Goal: Information Seeking & Learning: Check status

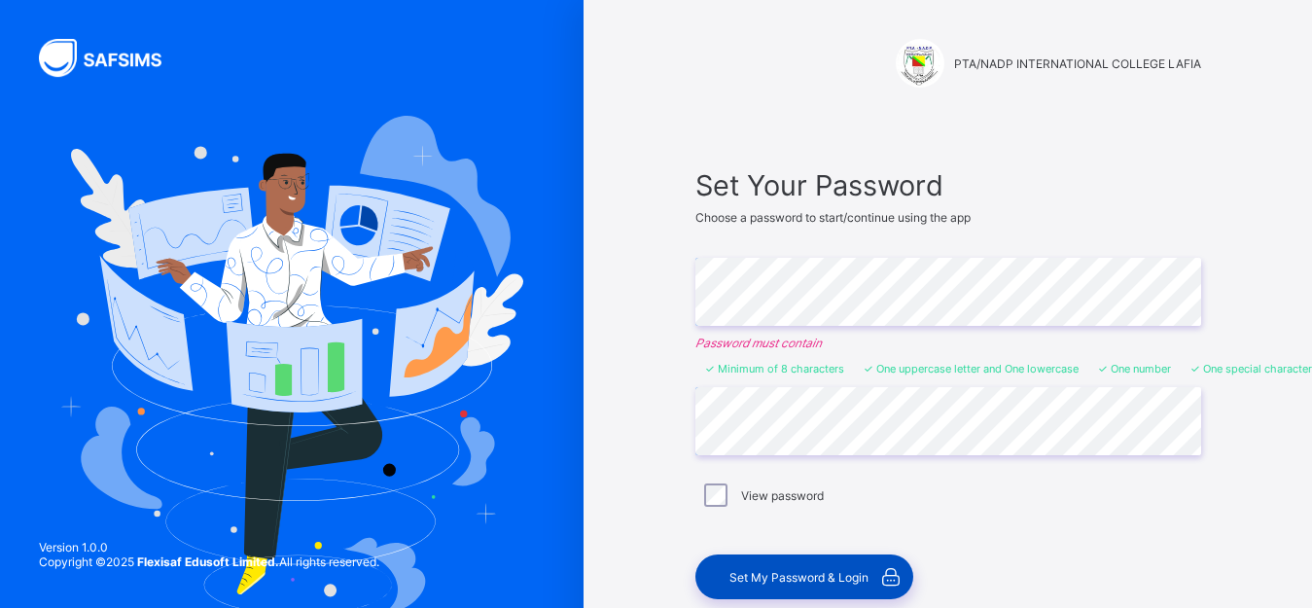
click at [800, 570] on span "Set My Password & Login" at bounding box center [798, 577] width 139 height 15
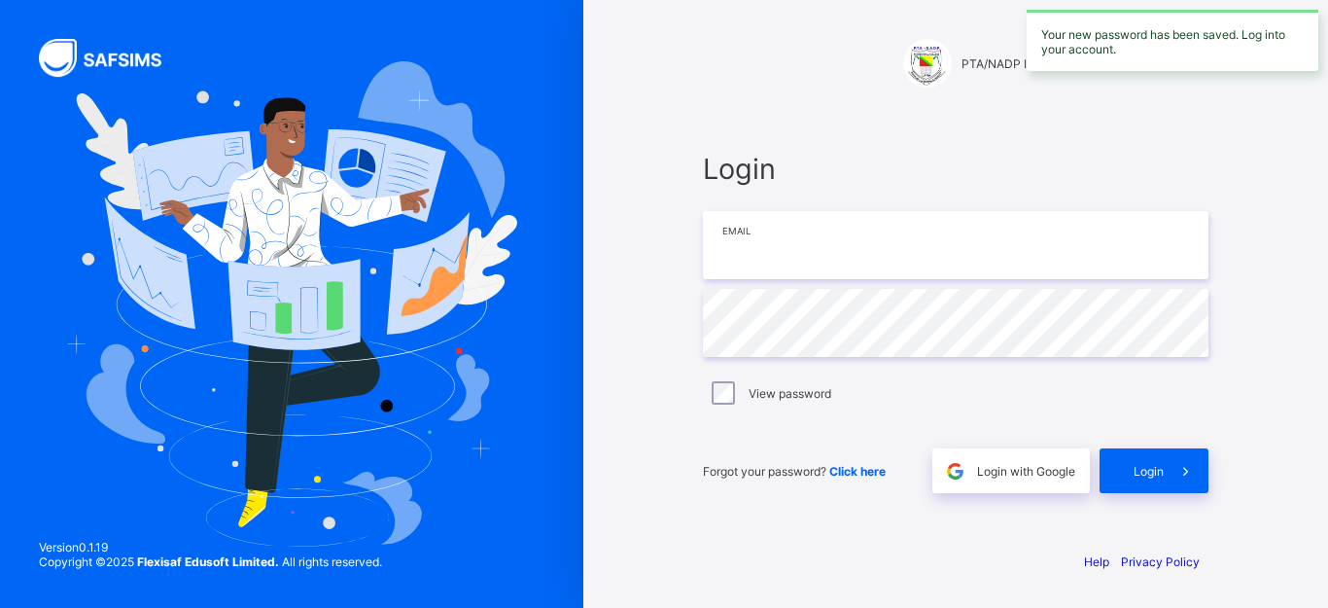
click at [868, 250] on input "email" at bounding box center [956, 245] width 506 height 68
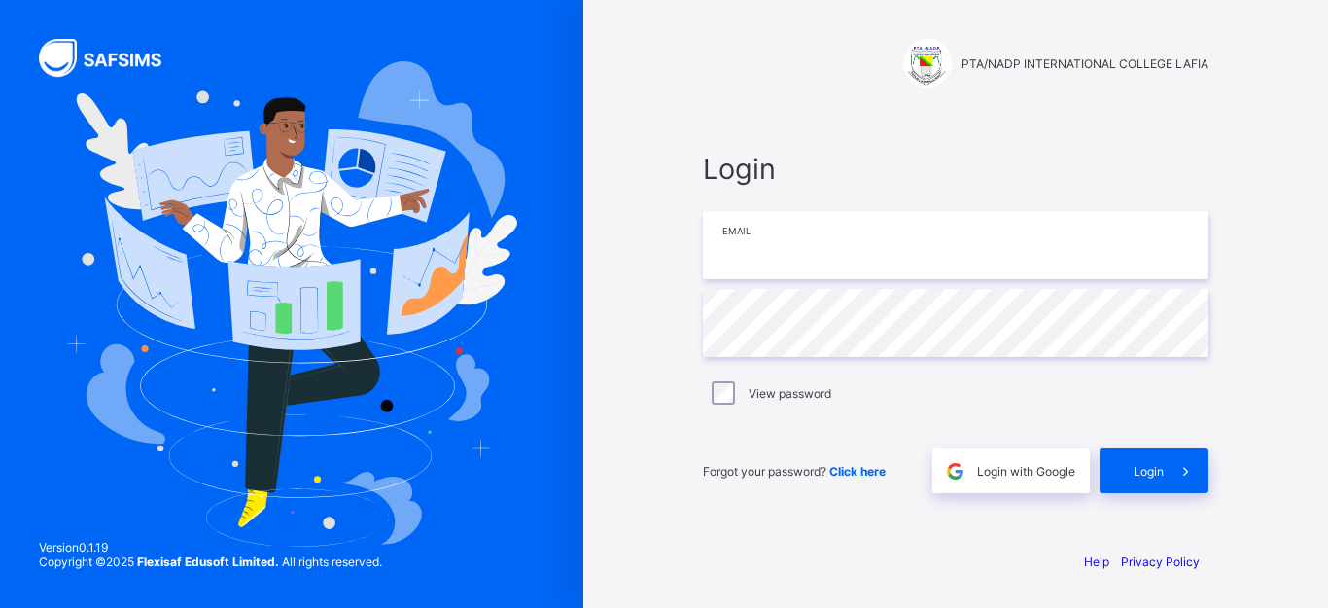
type input "**********"
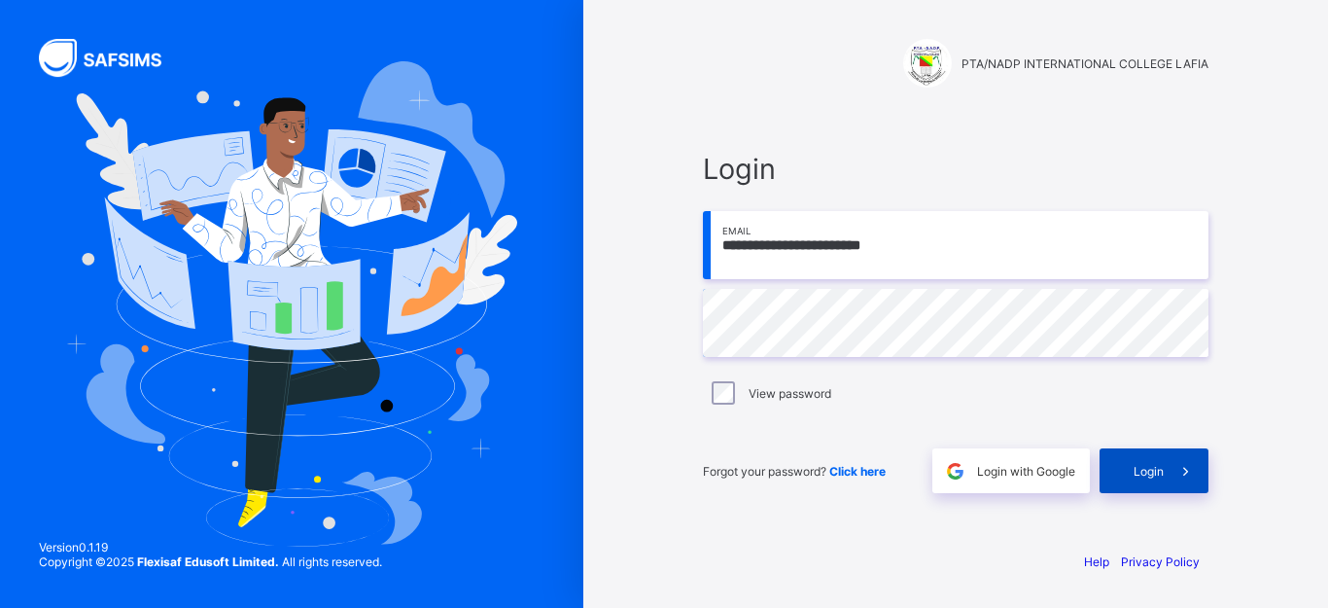
click at [1144, 471] on span "Login" at bounding box center [1149, 471] width 30 height 15
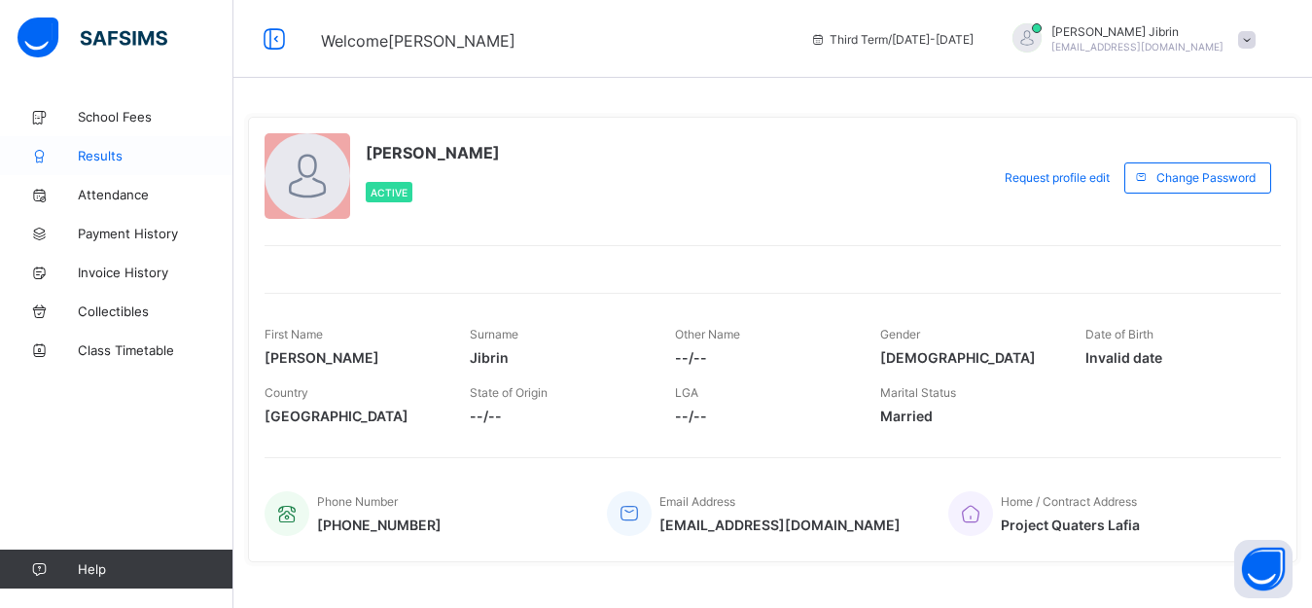
click at [104, 151] on span "Results" at bounding box center [156, 156] width 156 height 16
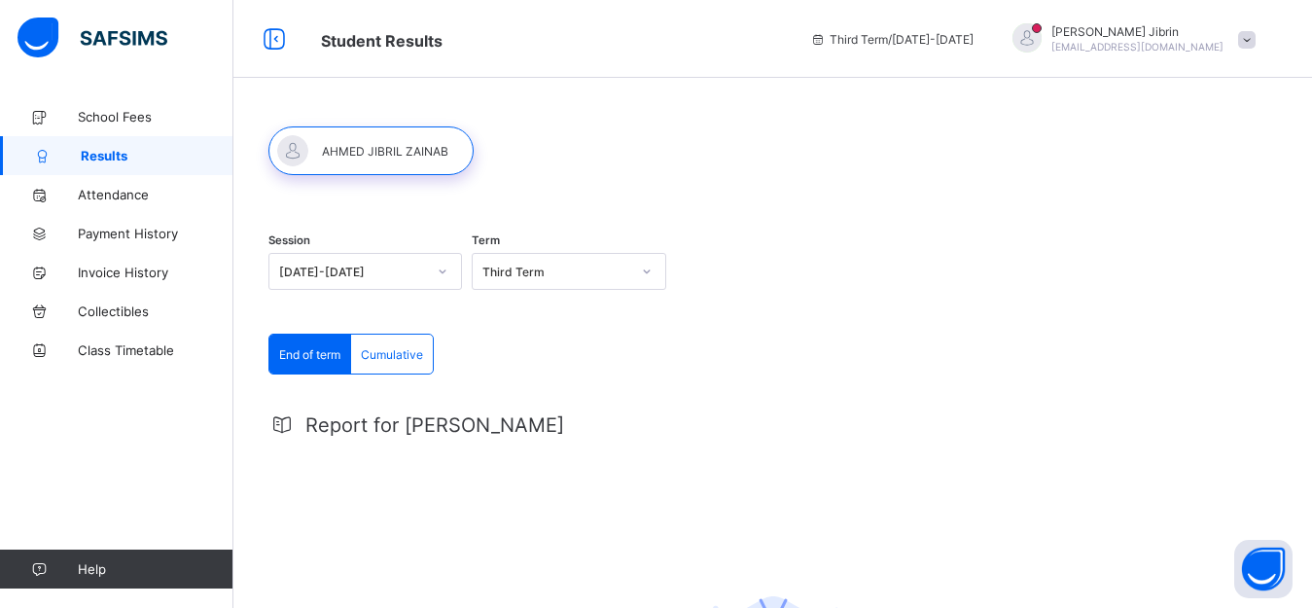
click at [445, 267] on icon at bounding box center [443, 271] width 12 height 19
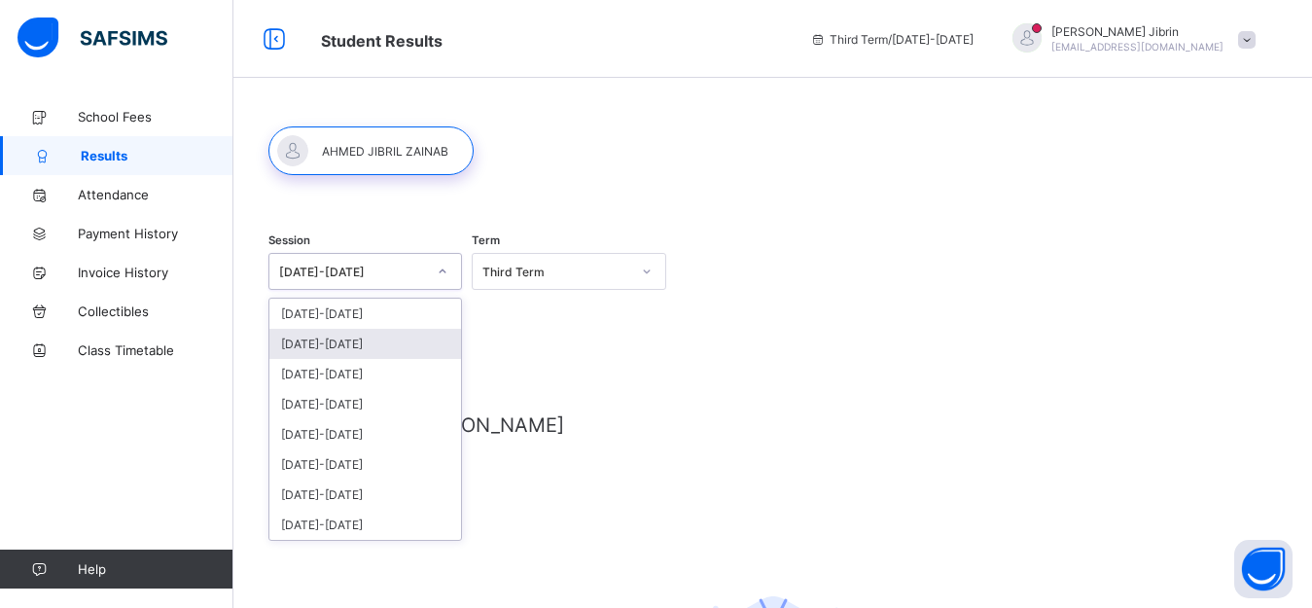
click at [372, 346] on div "[DATE]-[DATE]" at bounding box center [365, 344] width 192 height 30
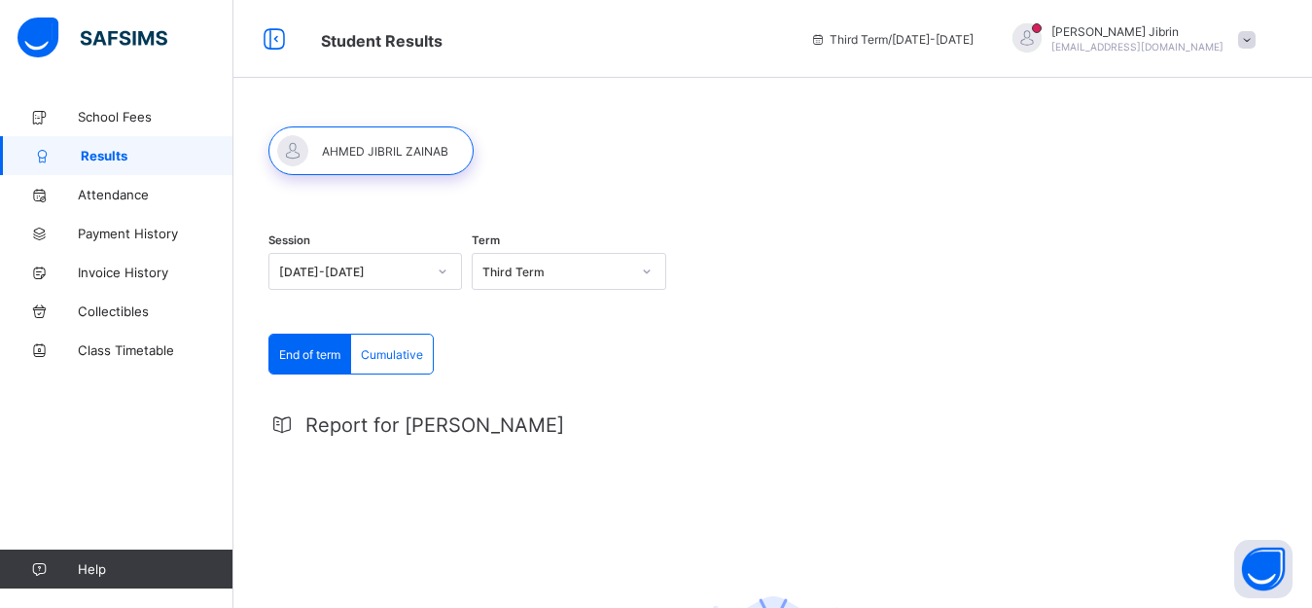
click at [310, 354] on span "End of term" at bounding box center [309, 354] width 61 height 15
click at [408, 352] on span "Cumulative" at bounding box center [392, 354] width 62 height 15
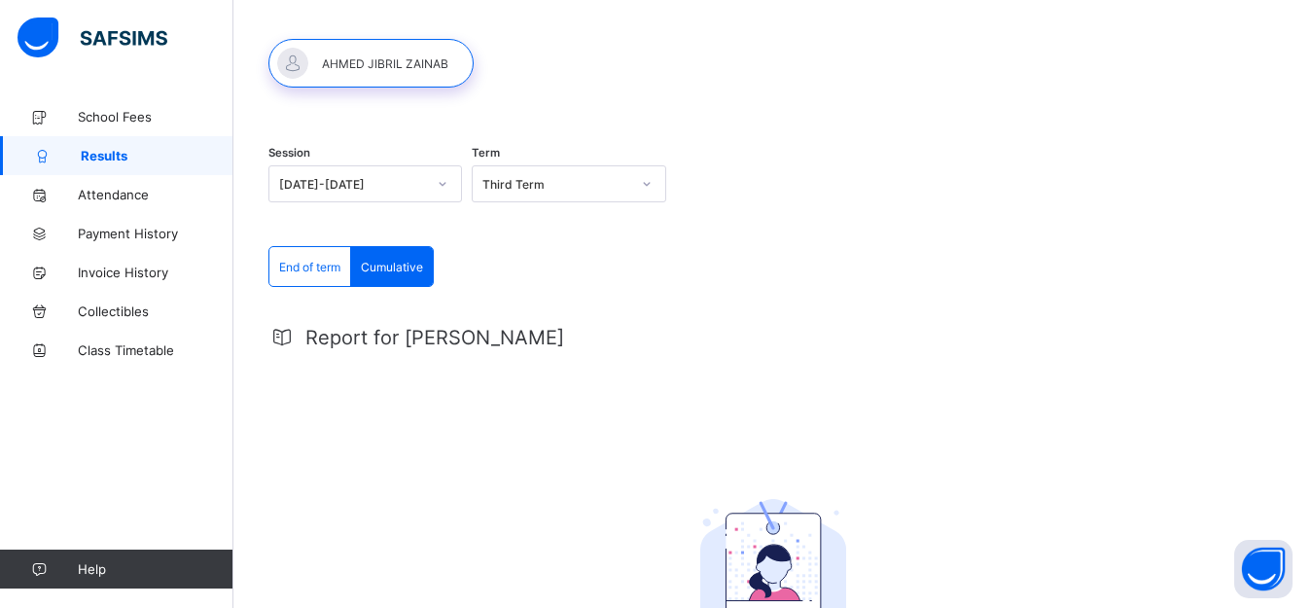
scroll to position [75, 0]
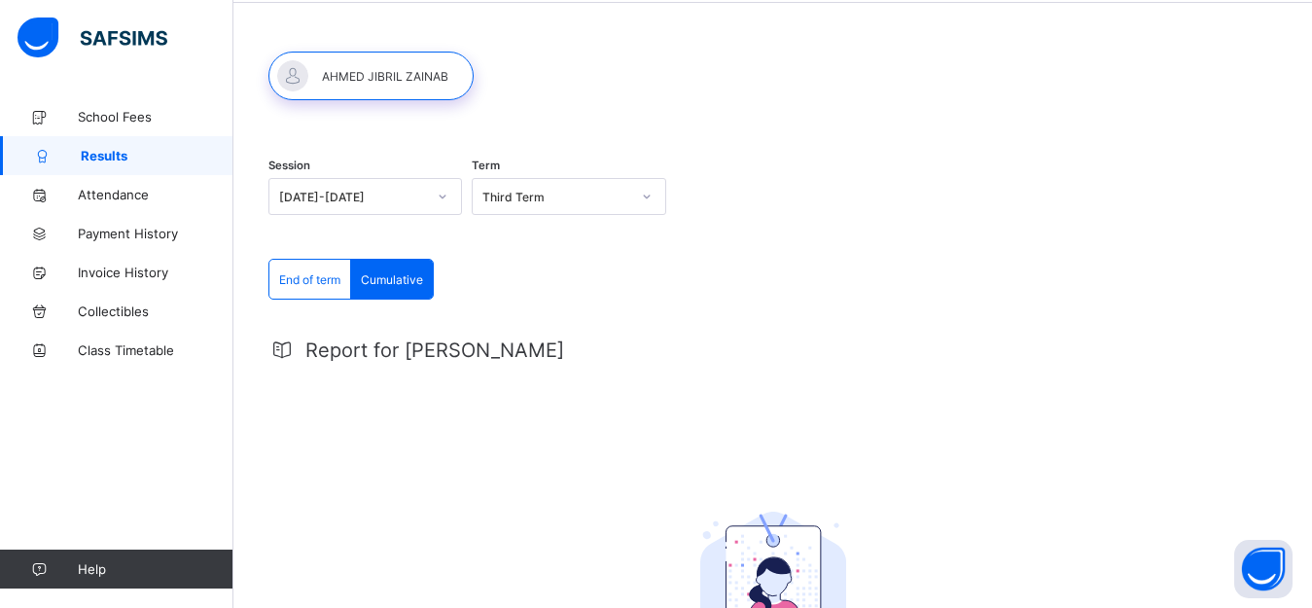
click at [395, 70] on div at bounding box center [370, 76] width 205 height 49
click at [444, 194] on icon at bounding box center [443, 196] width 12 height 19
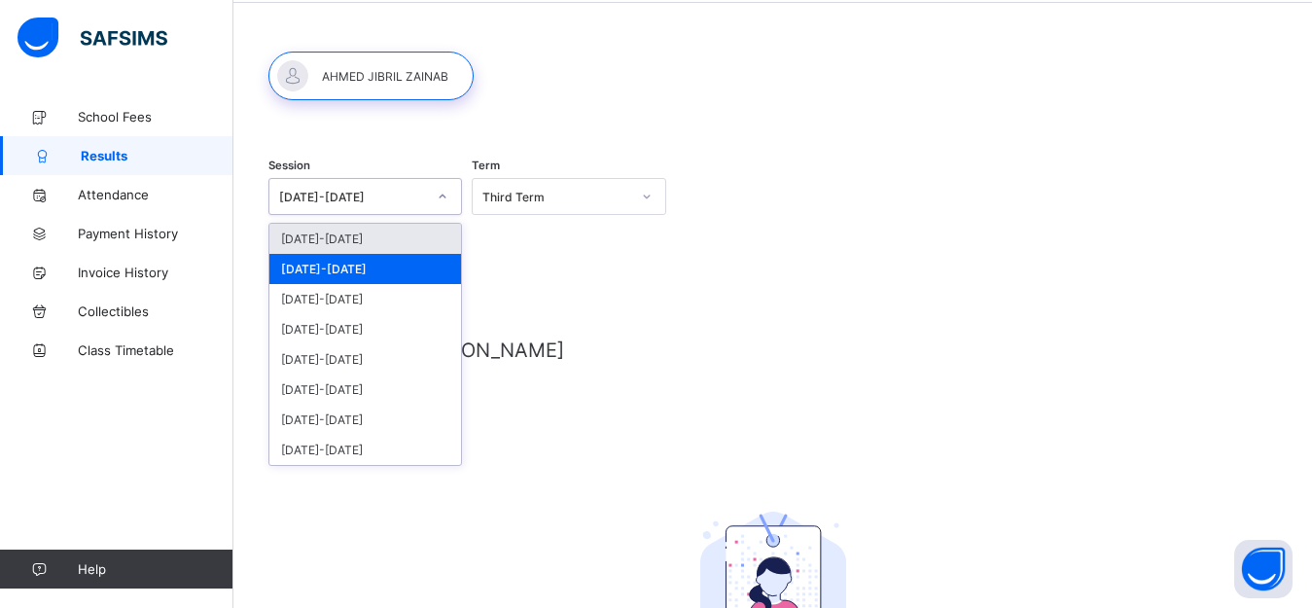
click at [355, 231] on div "2025-2026" at bounding box center [365, 239] width 192 height 30
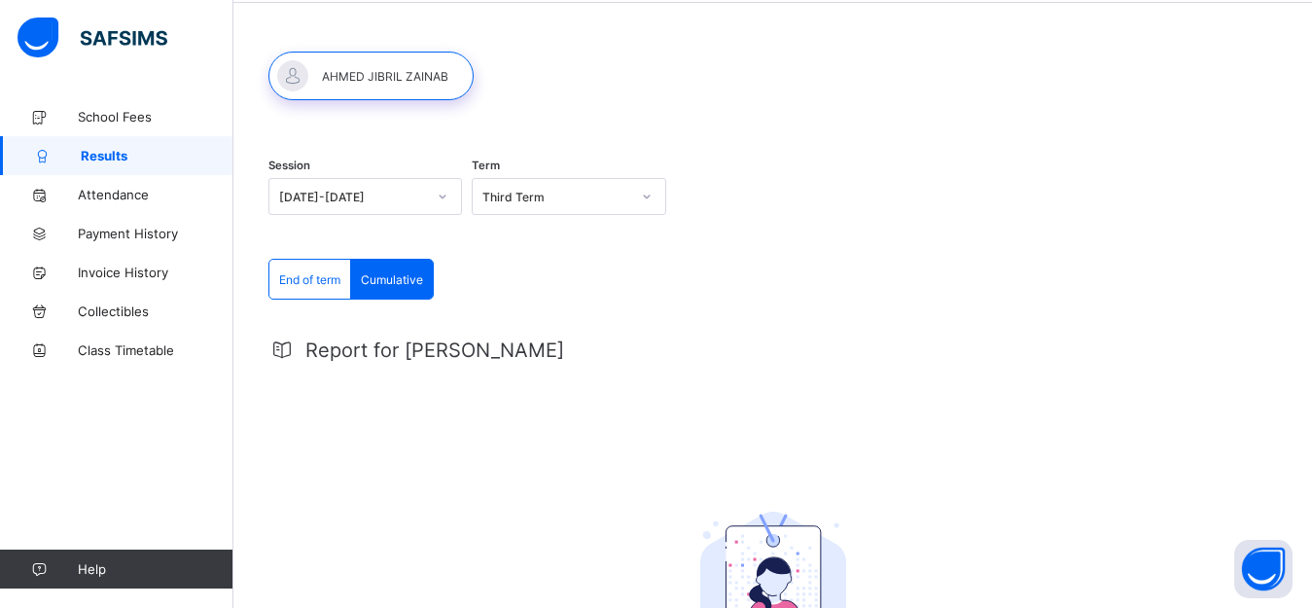
click at [397, 274] on span "Cumulative" at bounding box center [392, 279] width 62 height 15
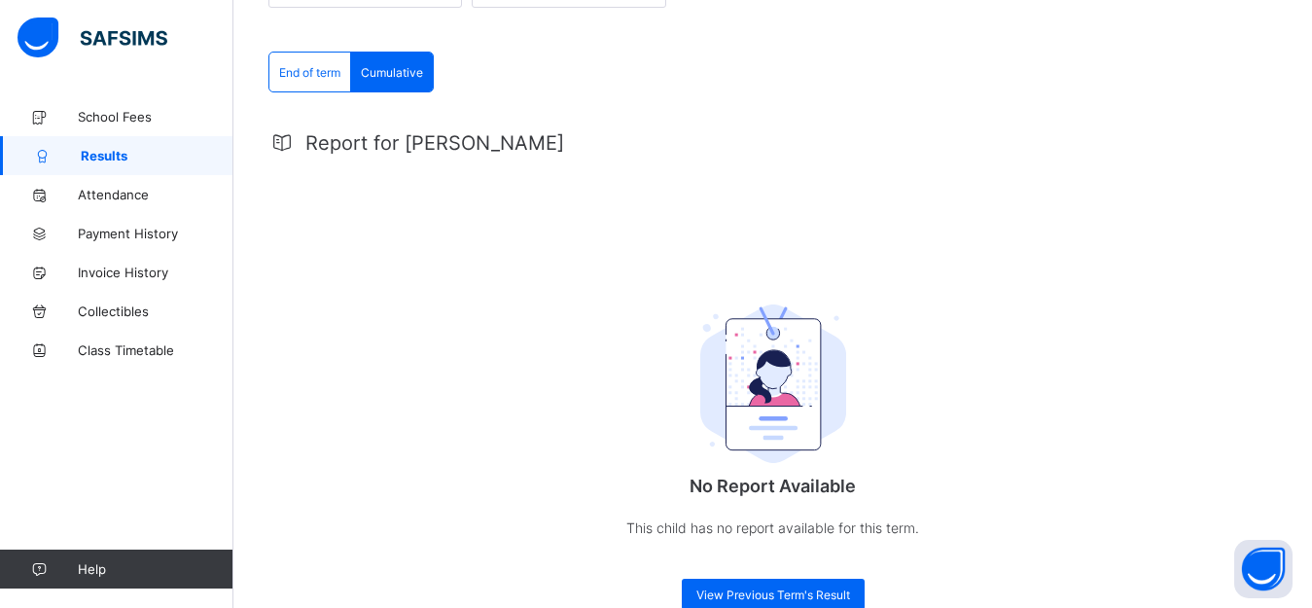
scroll to position [325, 0]
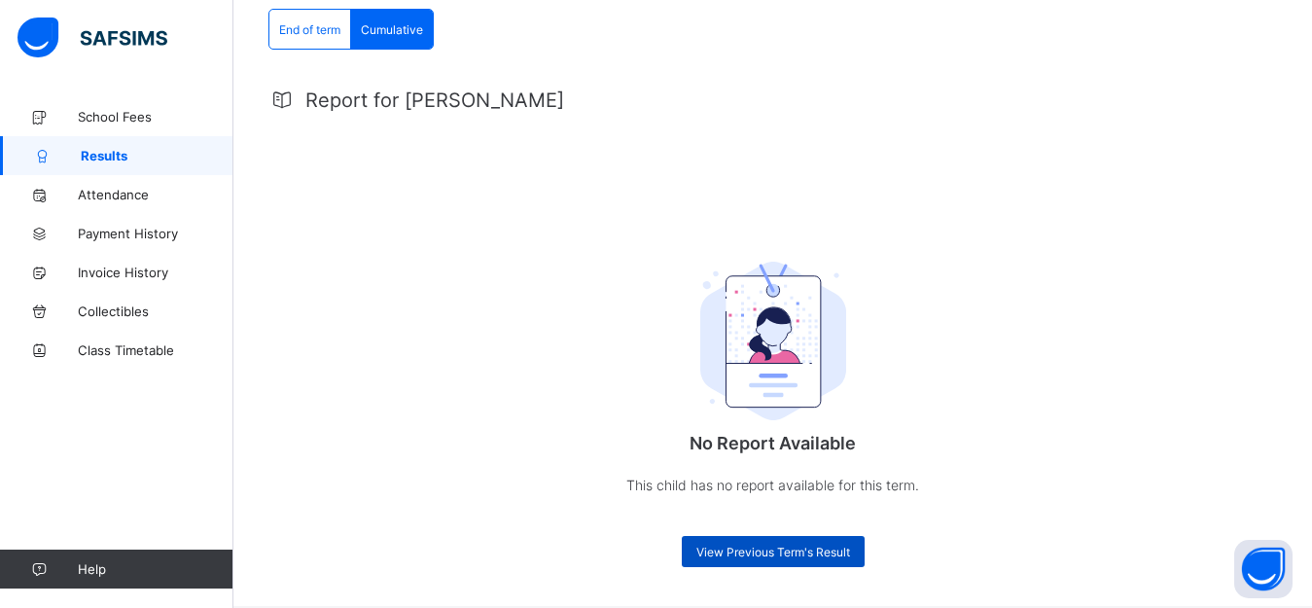
click at [758, 542] on div "View Previous Term's Result" at bounding box center [773, 551] width 183 height 31
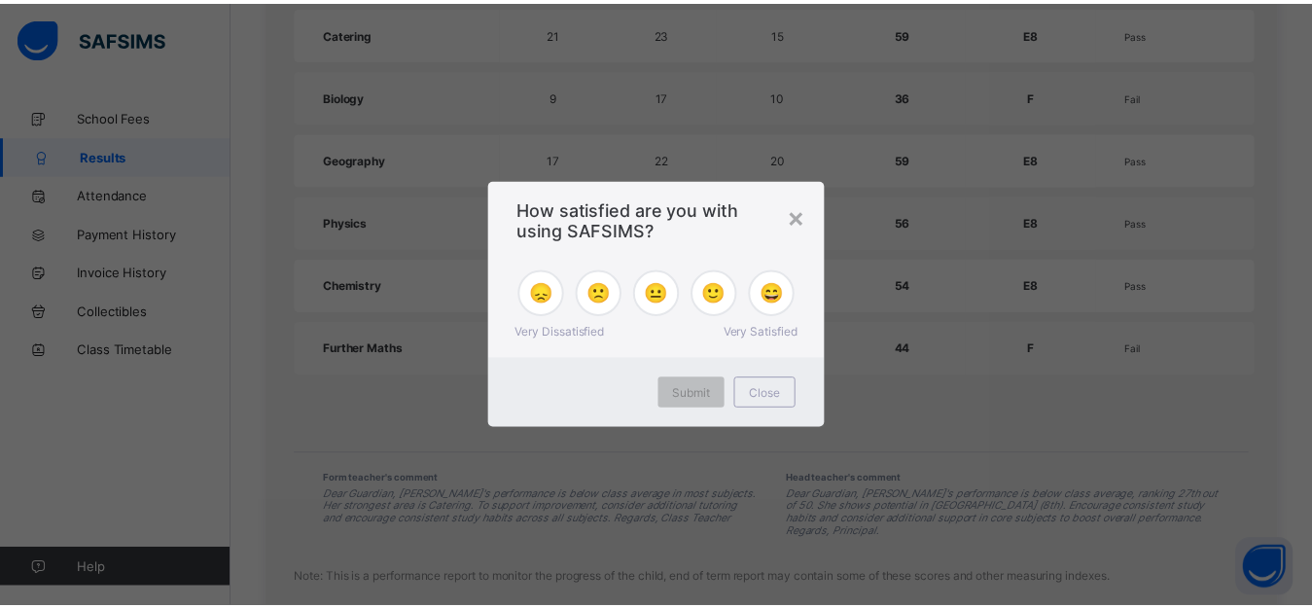
scroll to position [1213, 0]
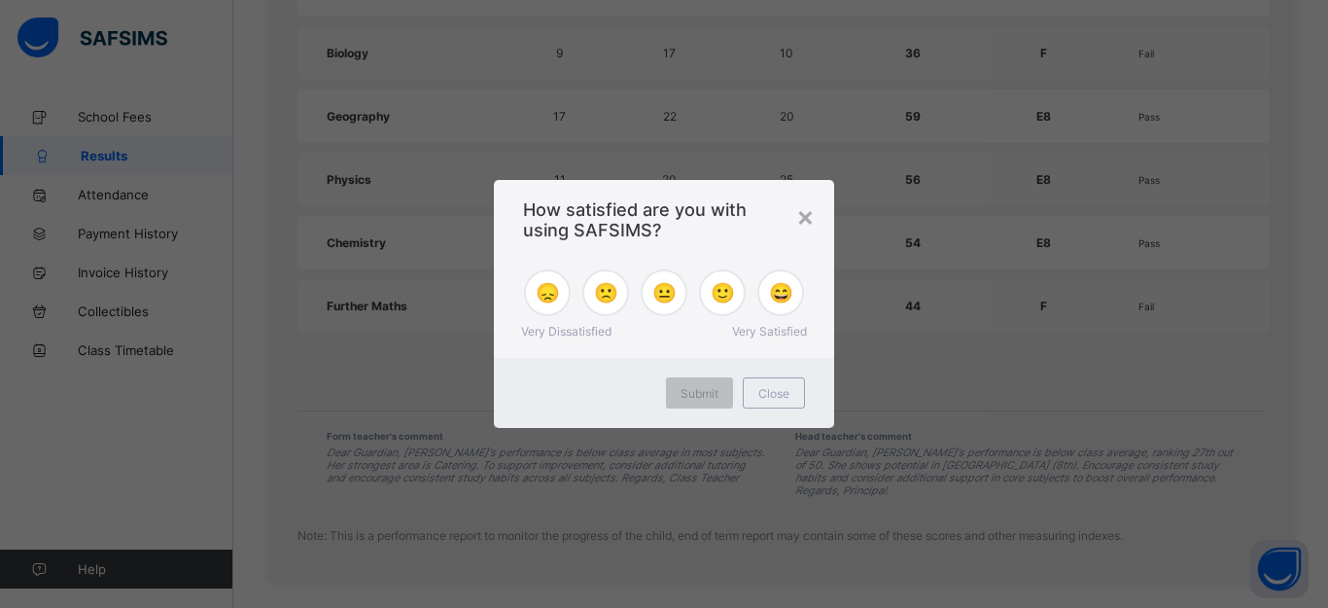
click at [1311, 129] on div "× How satisfied are you with using SAFSIMS? 😞 🙁 😐 🙂 😄 Very Dissatisfied Very Sa…" at bounding box center [664, 304] width 1328 height 608
click at [806, 219] on div "×" at bounding box center [805, 215] width 18 height 33
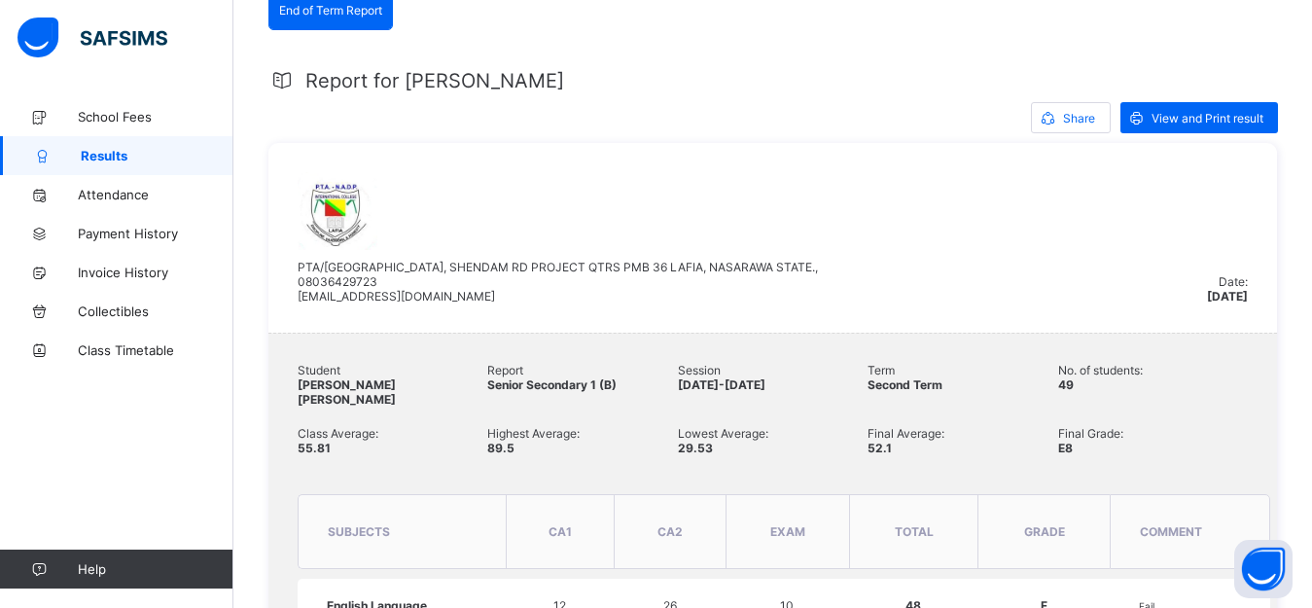
scroll to position [341, 0]
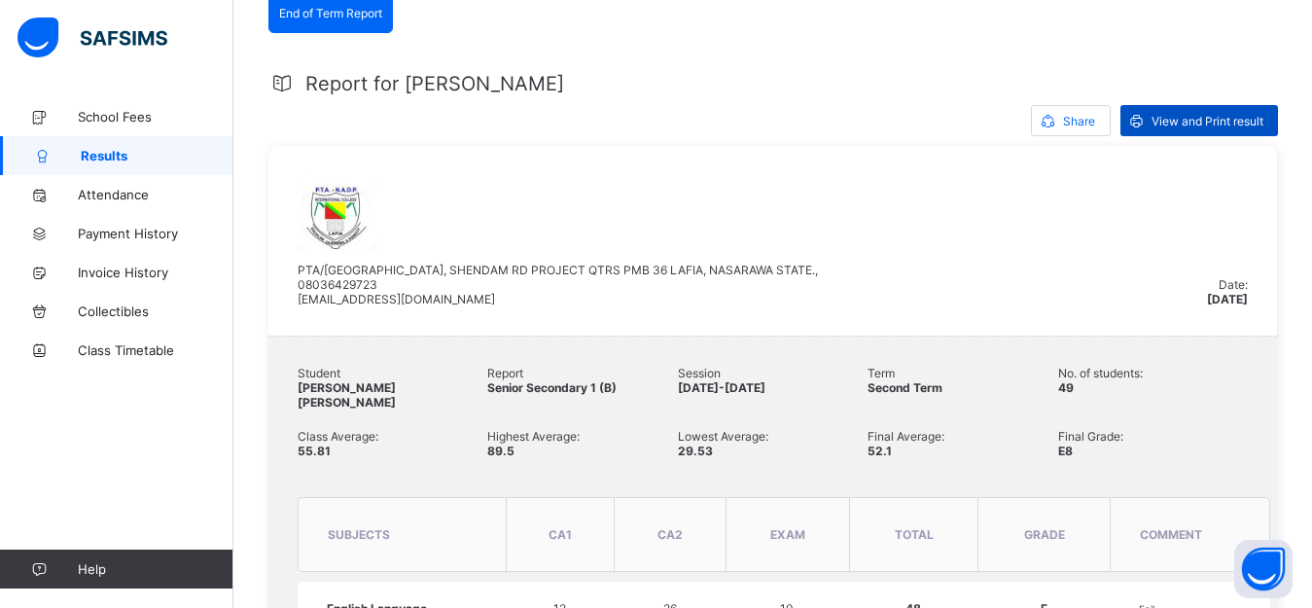
click at [1253, 121] on span "View and Print result" at bounding box center [1207, 121] width 112 height 15
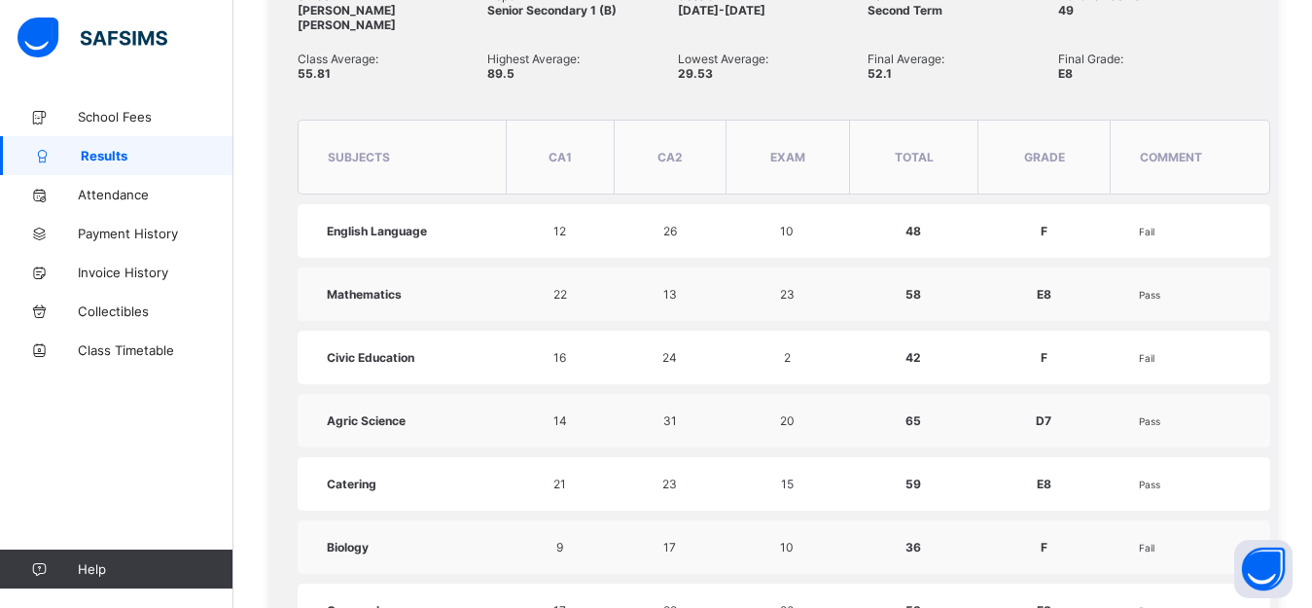
scroll to position [628, 0]
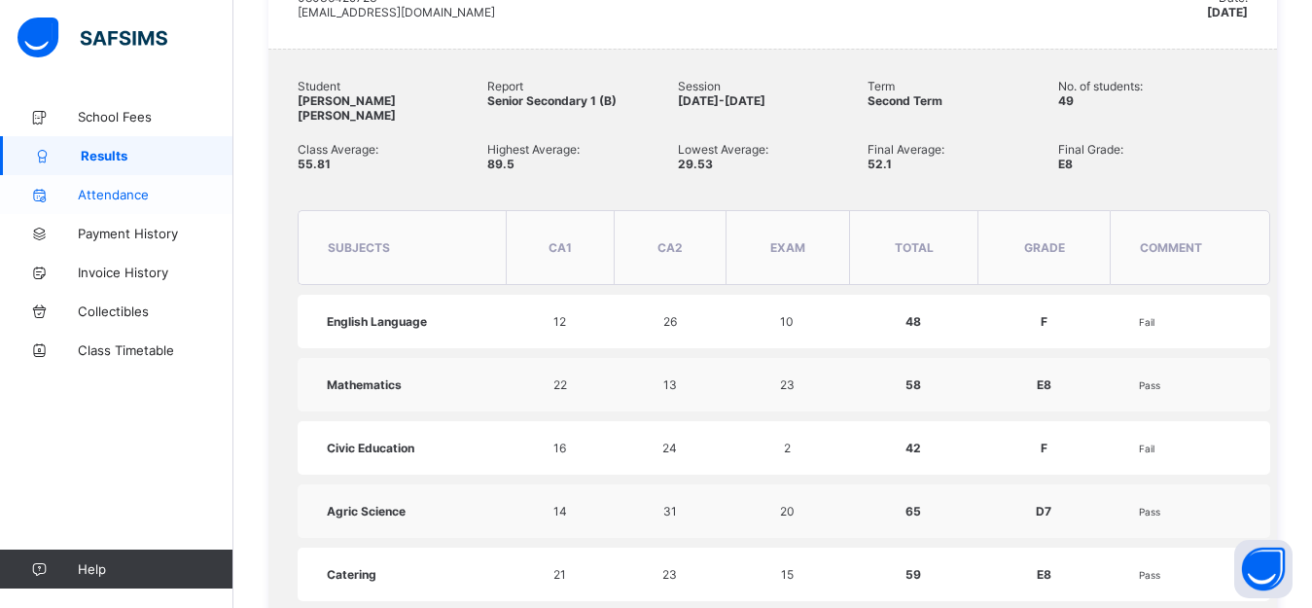
click at [125, 193] on span "Attendance" at bounding box center [156, 195] width 156 height 16
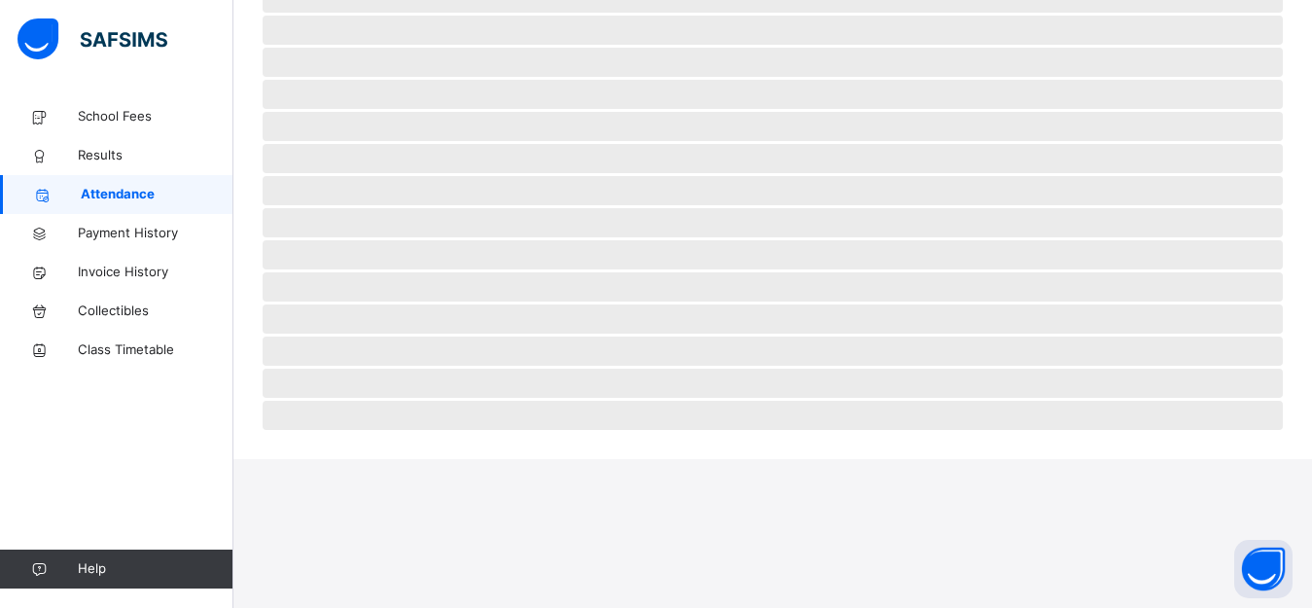
scroll to position [454, 0]
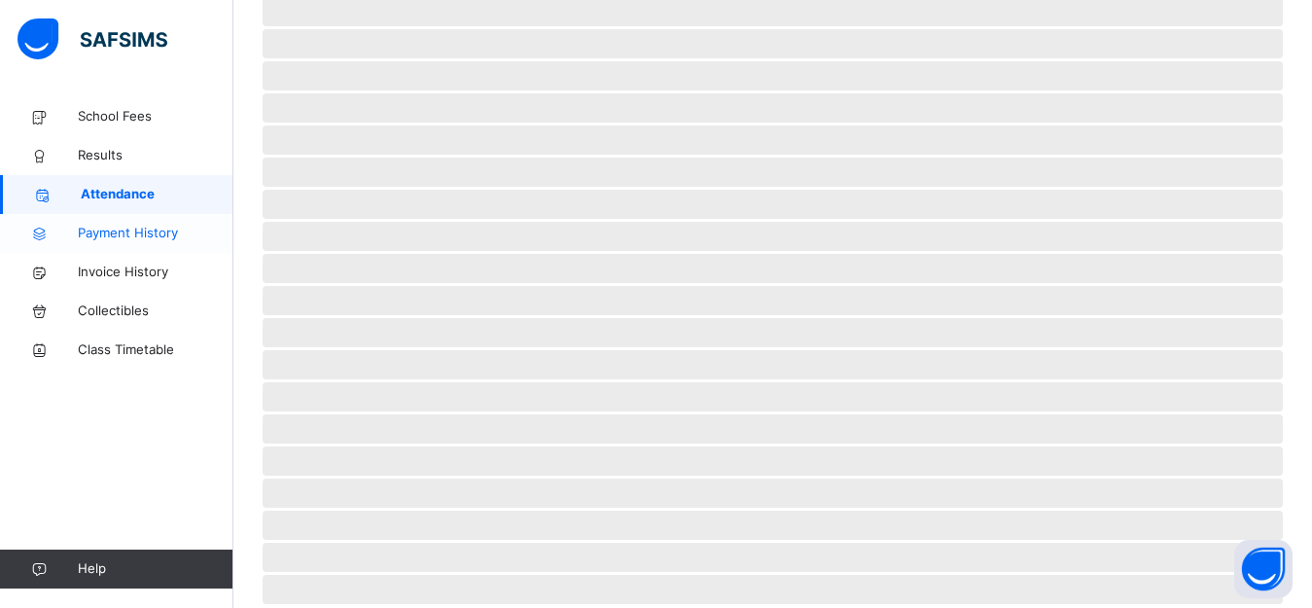
click at [109, 230] on span "Payment History" at bounding box center [156, 233] width 156 height 19
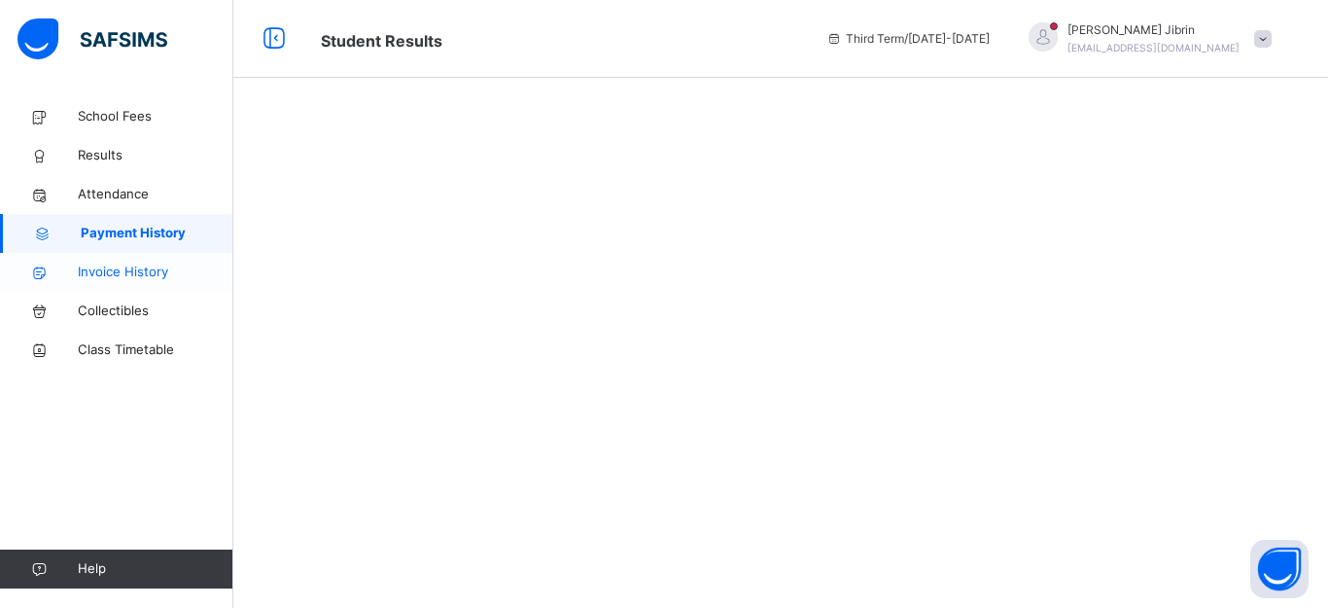
click at [100, 272] on span "Invoice History" at bounding box center [156, 272] width 156 height 19
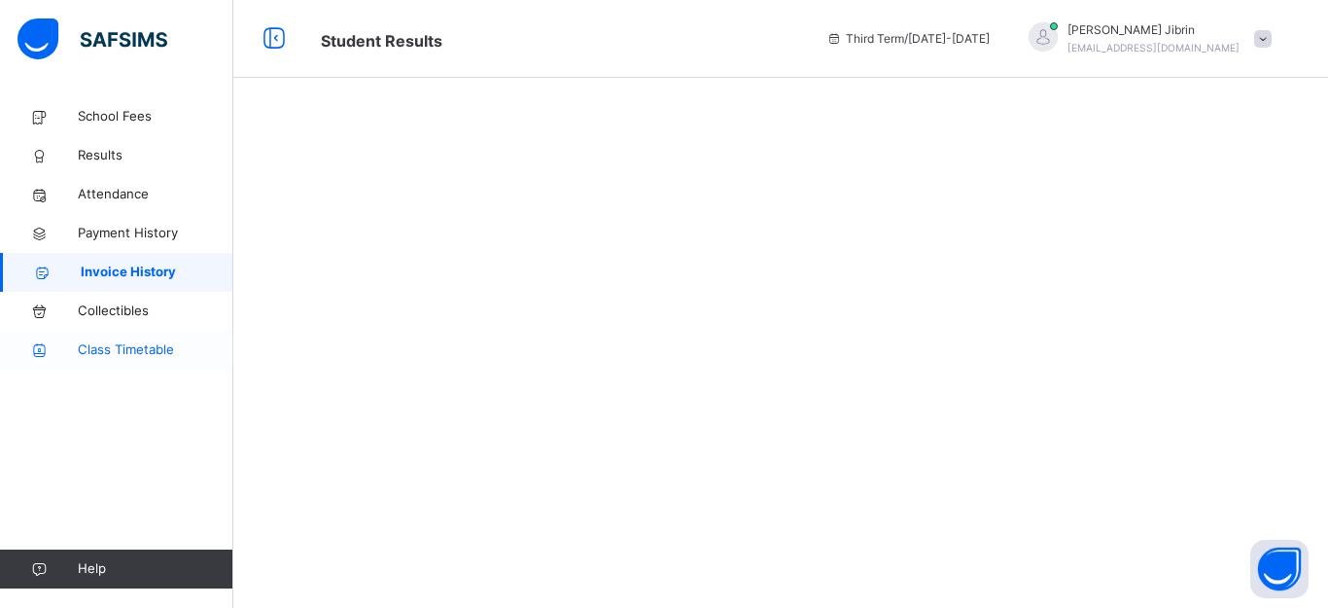
click at [118, 339] on link "Class Timetable" at bounding box center [116, 350] width 233 height 39
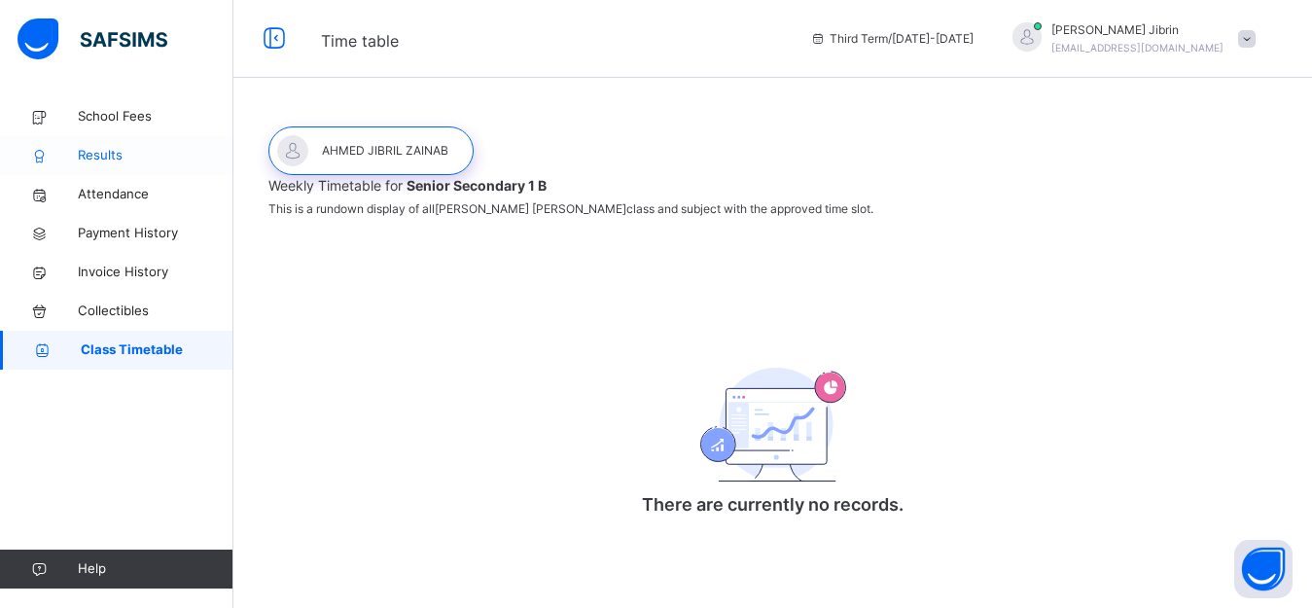
click at [107, 156] on span "Results" at bounding box center [156, 155] width 156 height 19
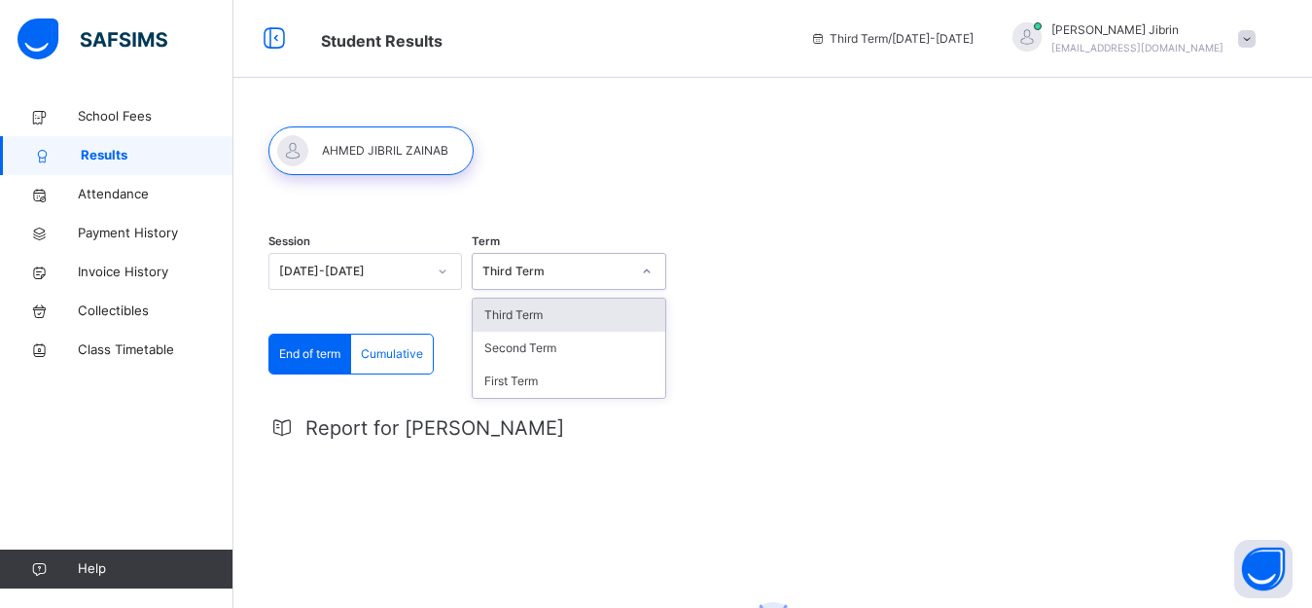
click at [647, 273] on icon at bounding box center [647, 271] width 12 height 19
click at [549, 311] on div "Third Term" at bounding box center [569, 315] width 192 height 33
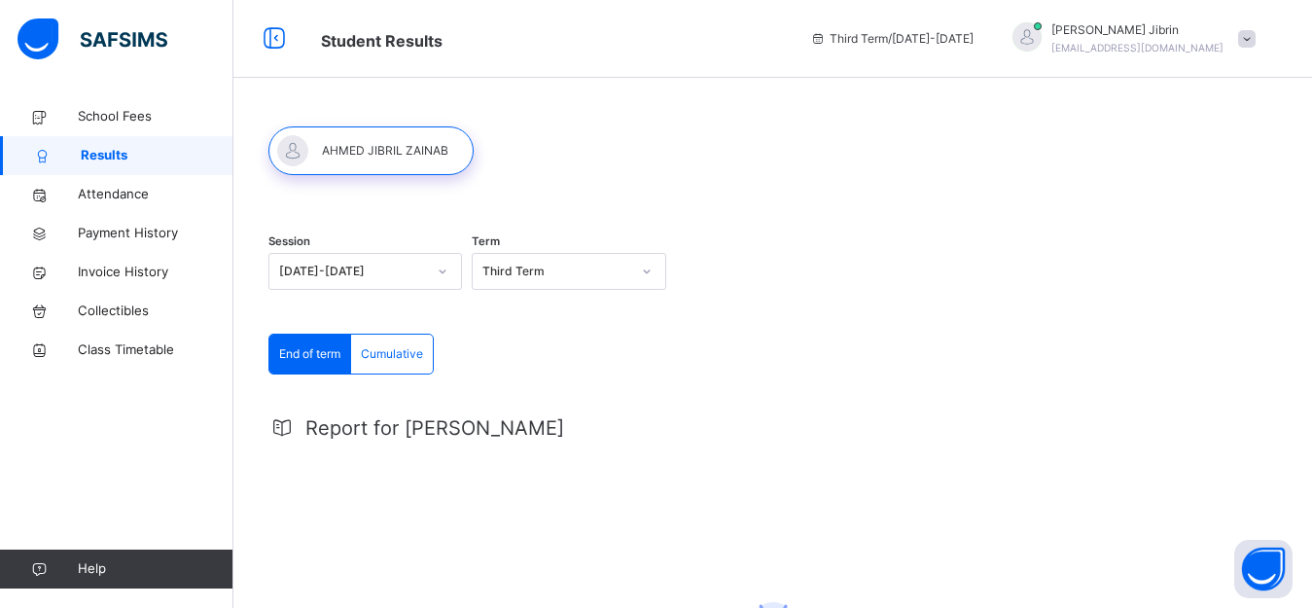
click at [418, 348] on span "Cumulative" at bounding box center [392, 354] width 62 height 18
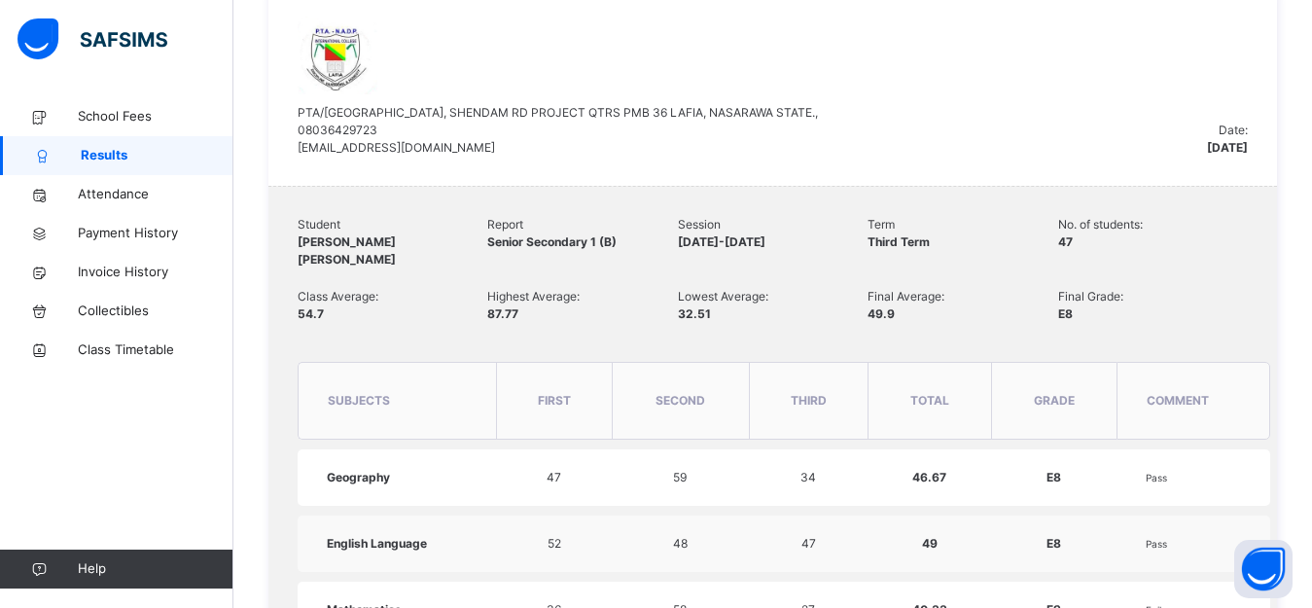
scroll to position [442, 0]
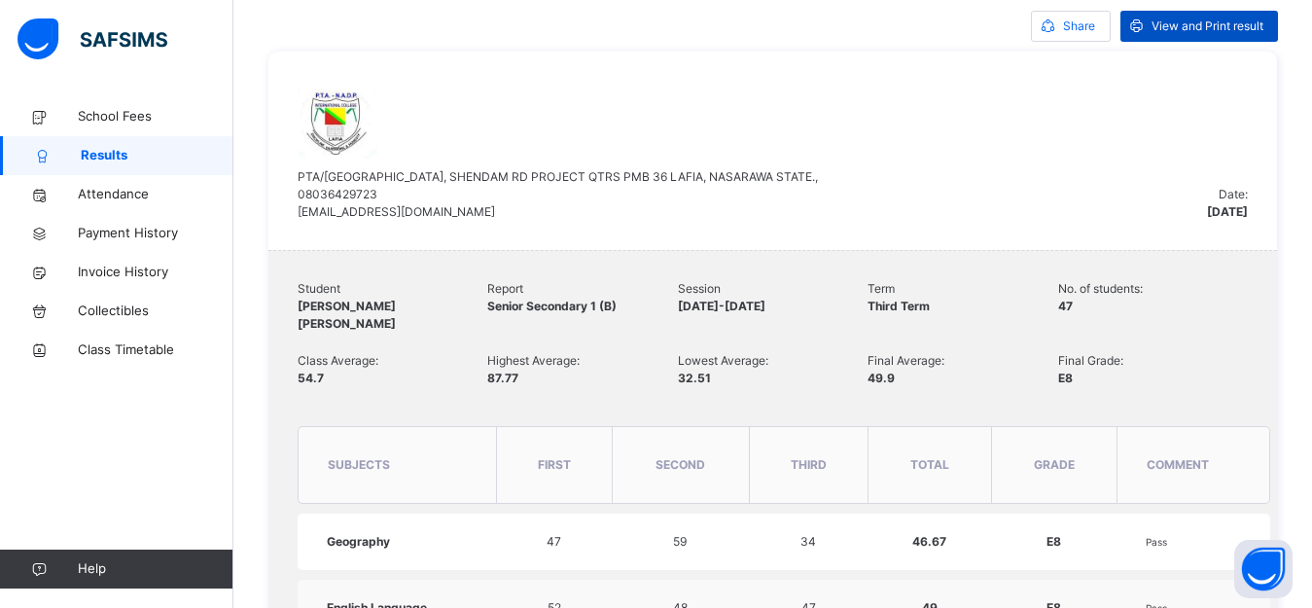
click at [1236, 20] on span "View and Print result" at bounding box center [1207, 27] width 112 height 18
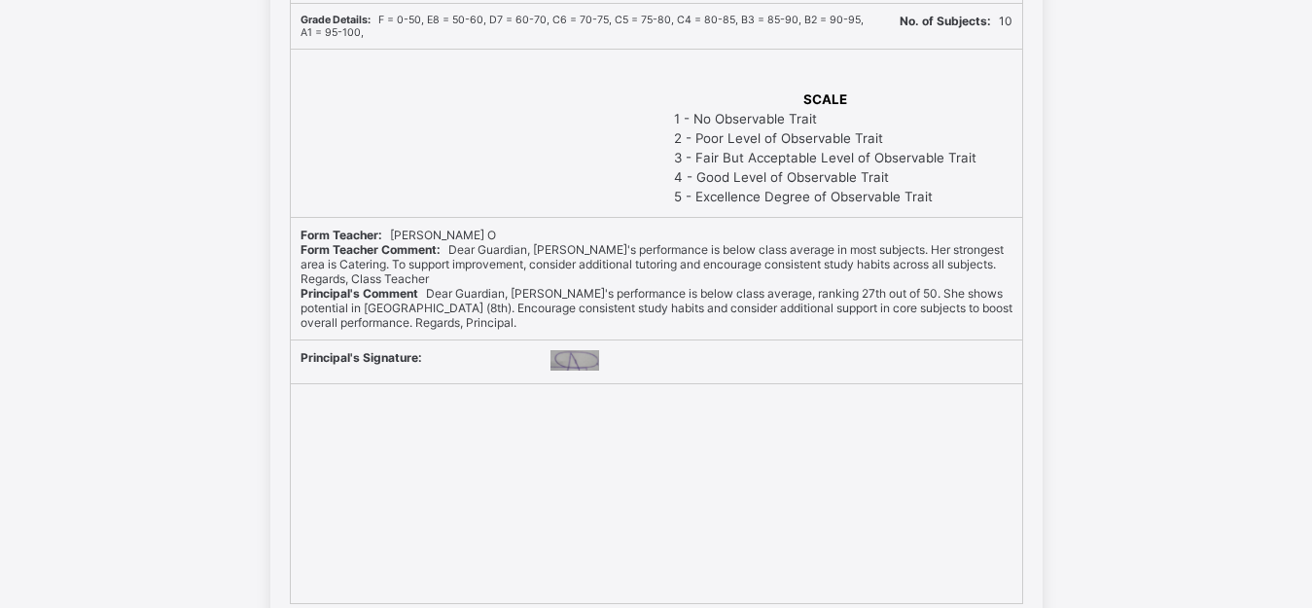
scroll to position [649, 0]
